Goal: Task Accomplishment & Management: Use online tool/utility

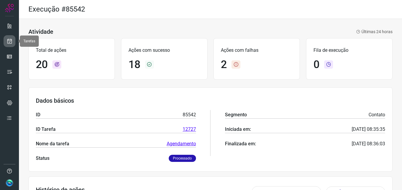
click at [12, 38] on icon at bounding box center [10, 41] width 6 height 6
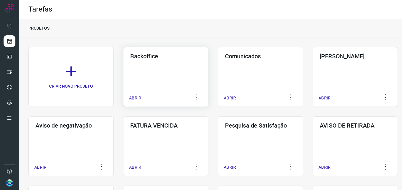
click at [164, 70] on div "Backoffice ABRIR" at bounding box center [165, 77] width 85 height 60
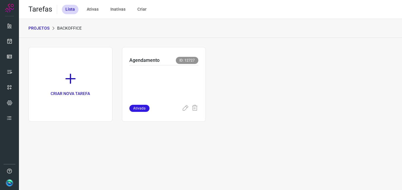
click at [164, 70] on p at bounding box center [163, 84] width 69 height 30
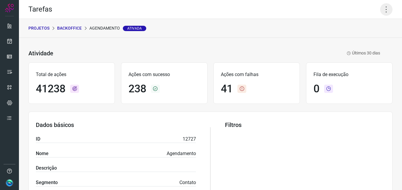
click at [383, 7] on icon at bounding box center [386, 9] width 12 height 12
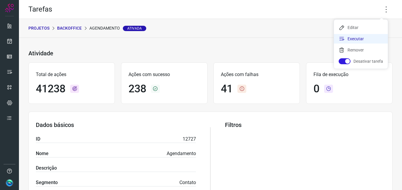
click at [359, 35] on li "Executar" at bounding box center [361, 38] width 54 height 9
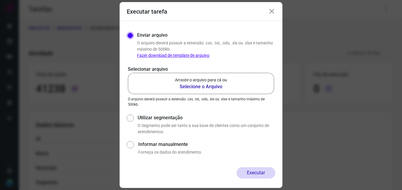
click at [194, 83] on b "Selecione o Arquivo" at bounding box center [201, 86] width 52 height 7
click at [0, 0] on input "Arraste o arquivo para cá ou Selecione o Arquivo" at bounding box center [0, 0] width 0 height 0
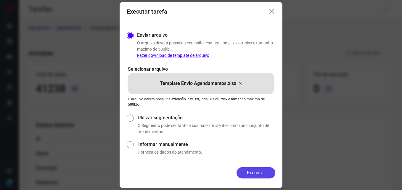
click at [256, 170] on button "Executar" at bounding box center [255, 172] width 39 height 11
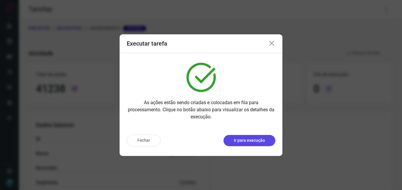
click at [245, 140] on p "Ir para execução" at bounding box center [249, 140] width 31 height 6
